Goal: Task Accomplishment & Management: Manage account settings

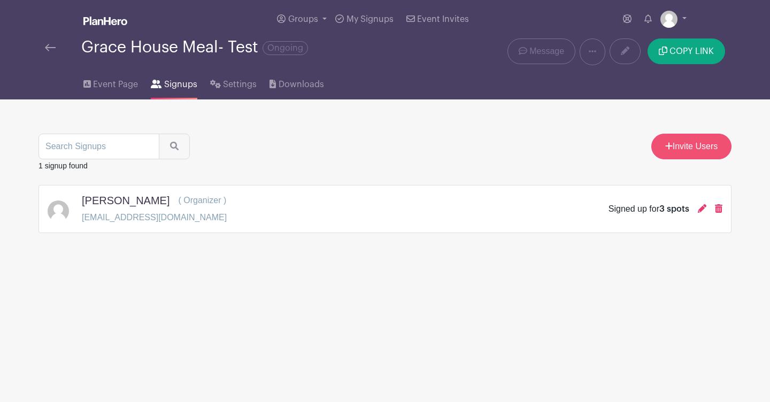
click at [681, 147] on link "Invite Users" at bounding box center [691, 147] width 80 height 26
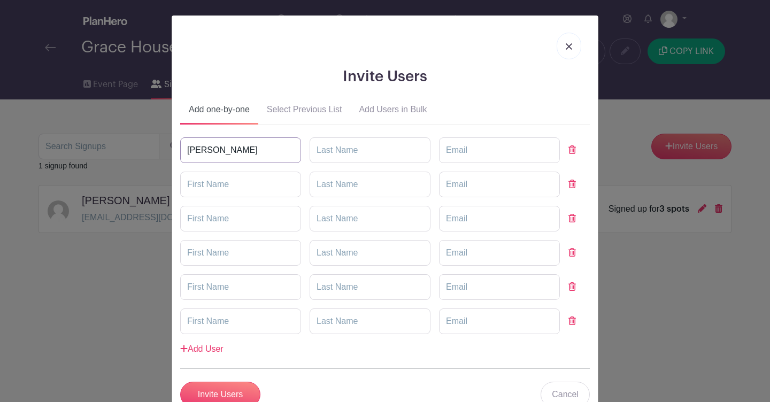
type input "[PERSON_NAME]"
type input "[EMAIL_ADDRESS][DOMAIN_NAME]"
click at [547, 99] on ul "Add one-by-one Select Previous List Add Users in Bulk" at bounding box center [385, 112] width 410 height 26
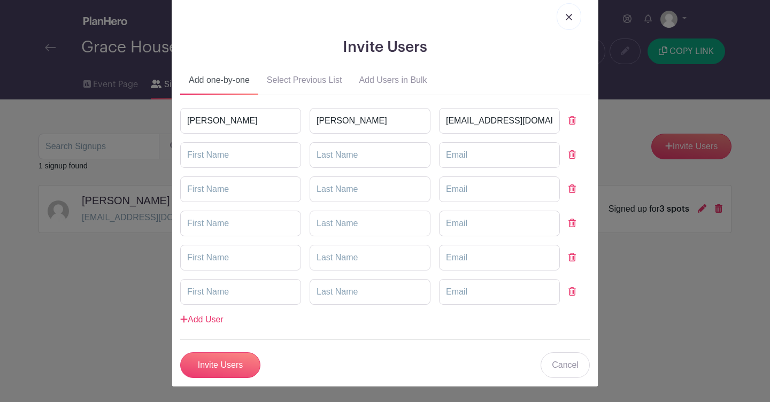
scroll to position [29, 0]
click at [236, 363] on input "Invite Users" at bounding box center [220, 366] width 80 height 26
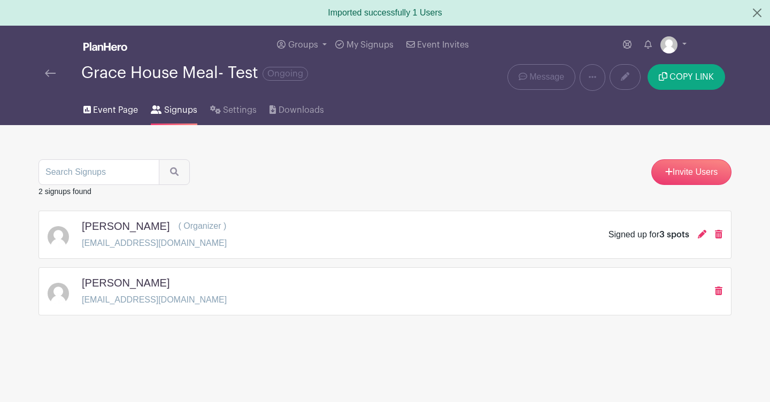
click at [121, 112] on span "Event Page" at bounding box center [115, 110] width 45 height 13
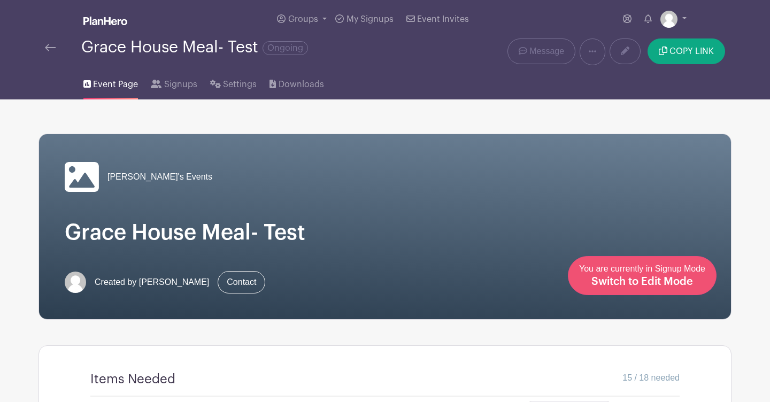
click at [651, 280] on span "Switch to Edit Mode" at bounding box center [643, 282] width 102 height 11
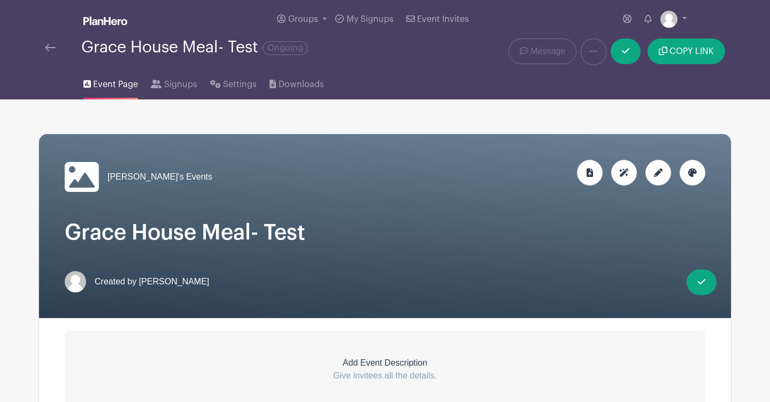
click at [657, 176] on icon at bounding box center [658, 172] width 9 height 9
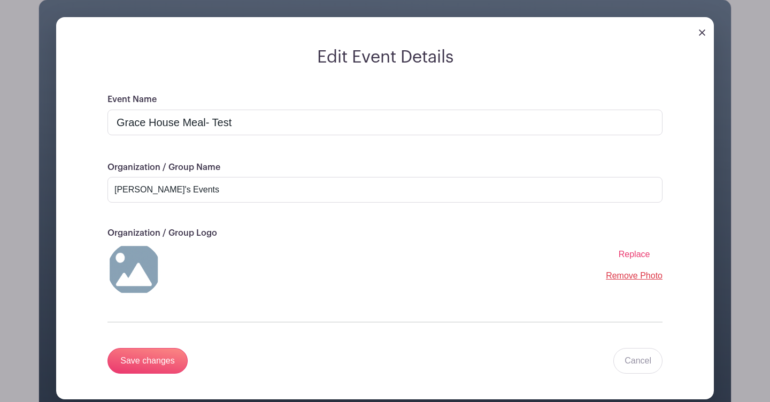
scroll to position [134, 0]
drag, startPoint x: 187, startPoint y: 191, endPoint x: 113, endPoint y: 189, distance: 73.3
click at [113, 189] on input "[PERSON_NAME]'s Events" at bounding box center [385, 190] width 555 height 26
type input "Meal Team"
click at [234, 290] on div "Replace Remove Photo" at bounding box center [385, 269] width 555 height 53
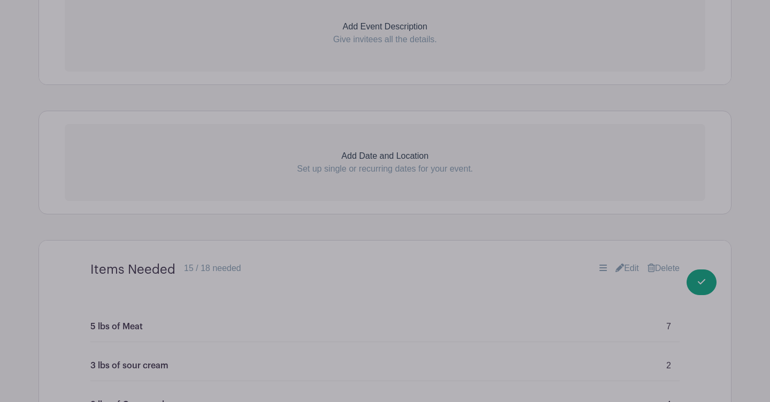
scroll to position [631, 0]
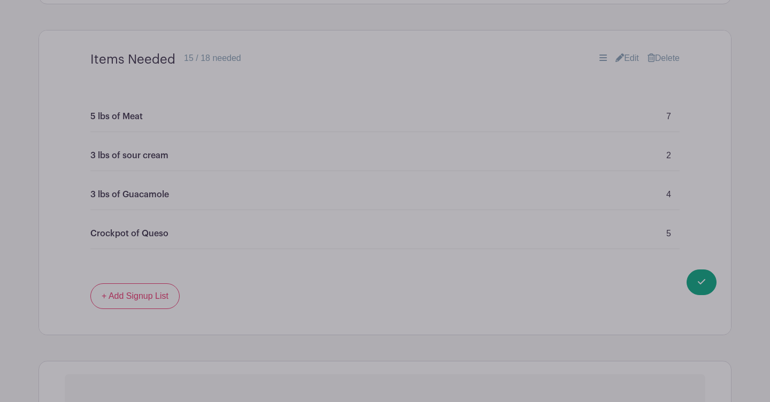
scroll to position [811, 0]
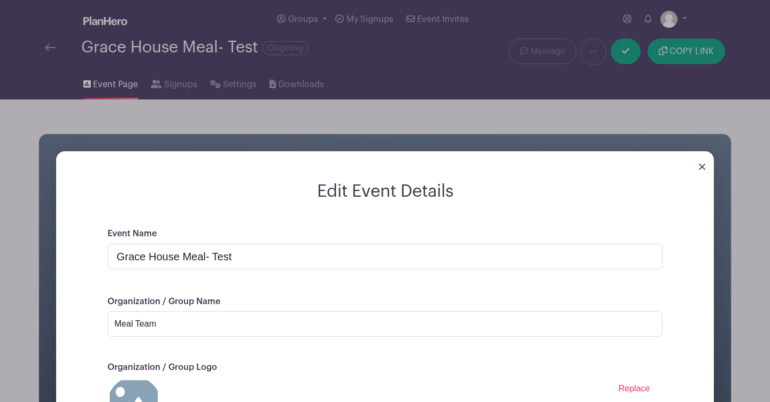
scroll to position [0, 0]
click at [628, 134] on div "Edit Event Details Event Name Grace House Meal- Test Organization / Group Name …" at bounding box center [385, 351] width 692 height 434
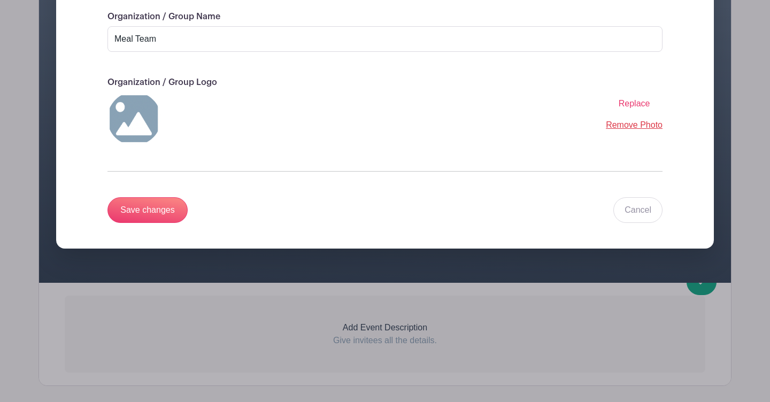
scroll to position [286, 0]
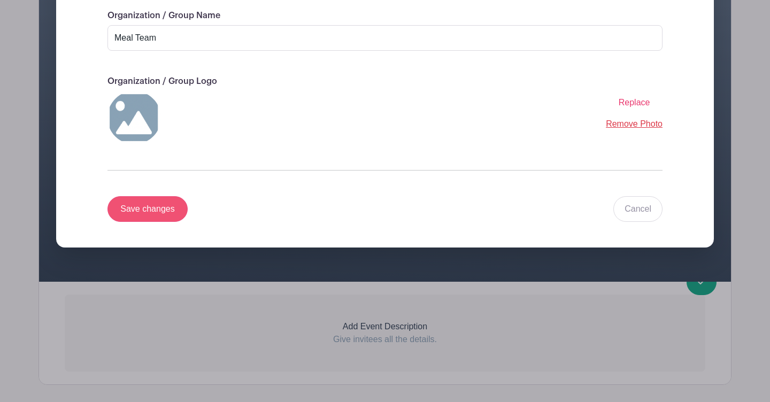
click at [160, 217] on input "Save changes" at bounding box center [148, 209] width 80 height 26
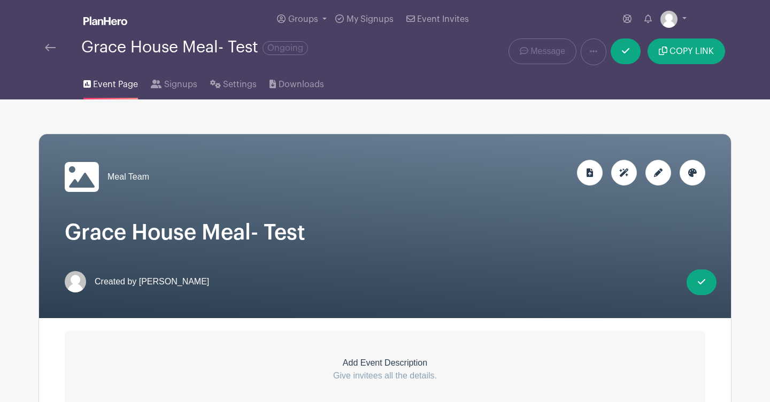
scroll to position [0, 0]
click at [324, 19] on link "Groups" at bounding box center [302, 19] width 58 height 39
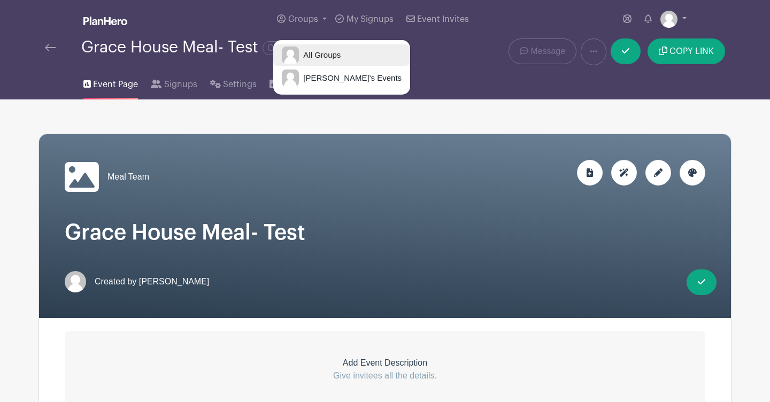
click at [323, 57] on span "All Groups" at bounding box center [320, 55] width 42 height 12
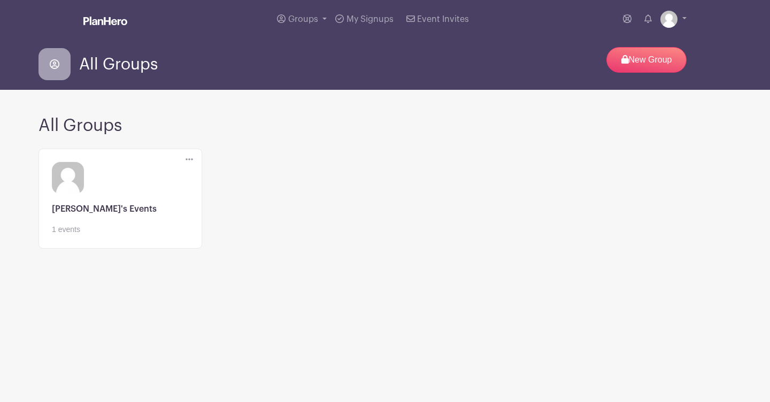
click at [93, 235] on link at bounding box center [120, 235] width 137 height 0
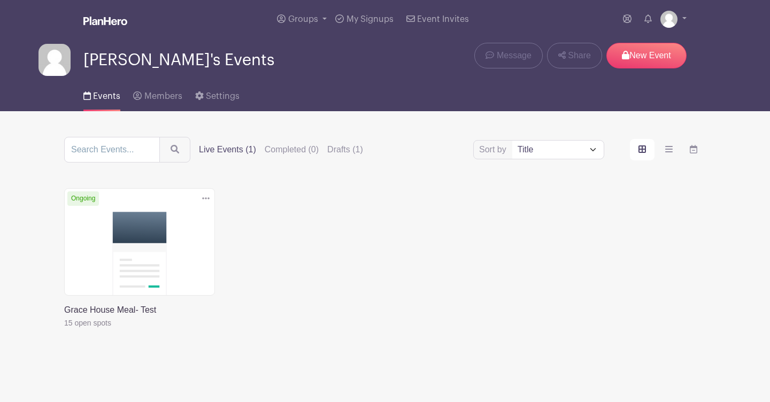
click at [64, 329] on link at bounding box center [64, 329] width 0 height 0
